Goal: Information Seeking & Learning: Learn about a topic

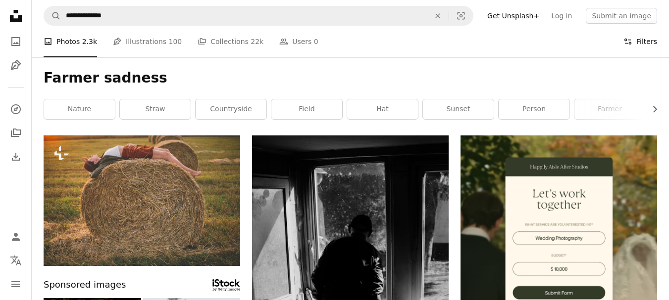
click at [635, 42] on button "Filters Filters" at bounding box center [640, 42] width 34 height 32
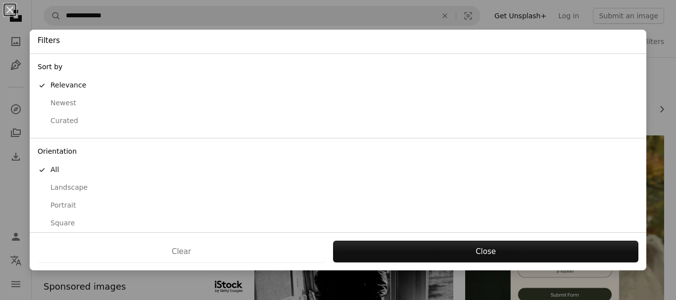
scroll to position [93, 0]
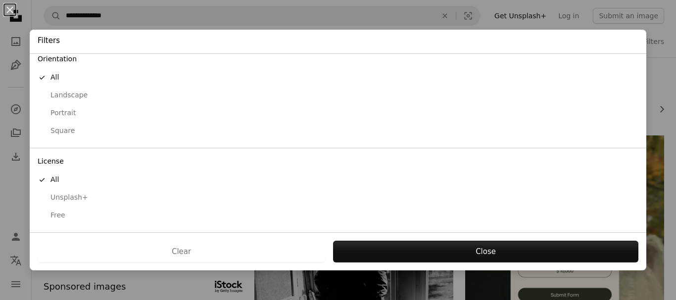
click at [55, 215] on div "Free" at bounding box center [338, 216] width 601 height 10
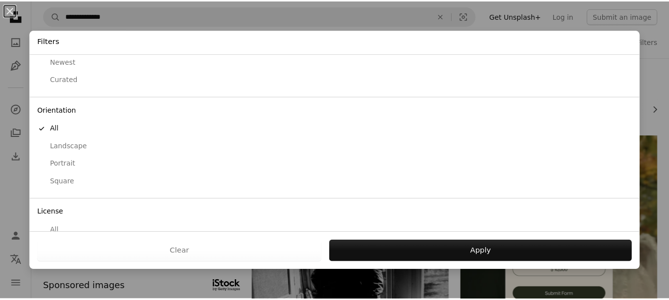
scroll to position [0, 0]
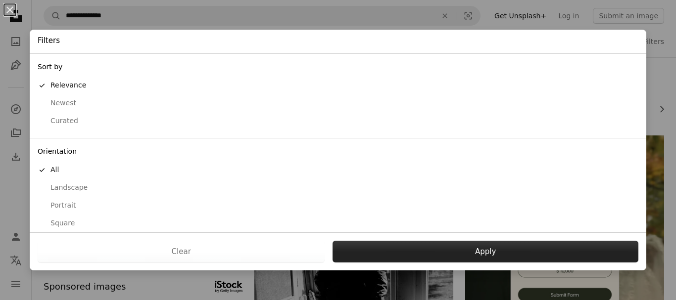
click at [456, 252] on button "Apply" at bounding box center [486, 252] width 306 height 22
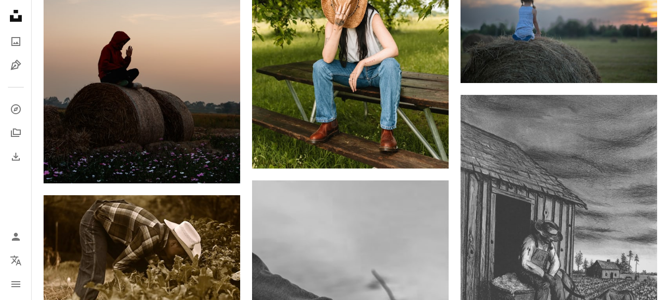
scroll to position [815, 0]
